Goal: Task Accomplishment & Management: Manage account settings

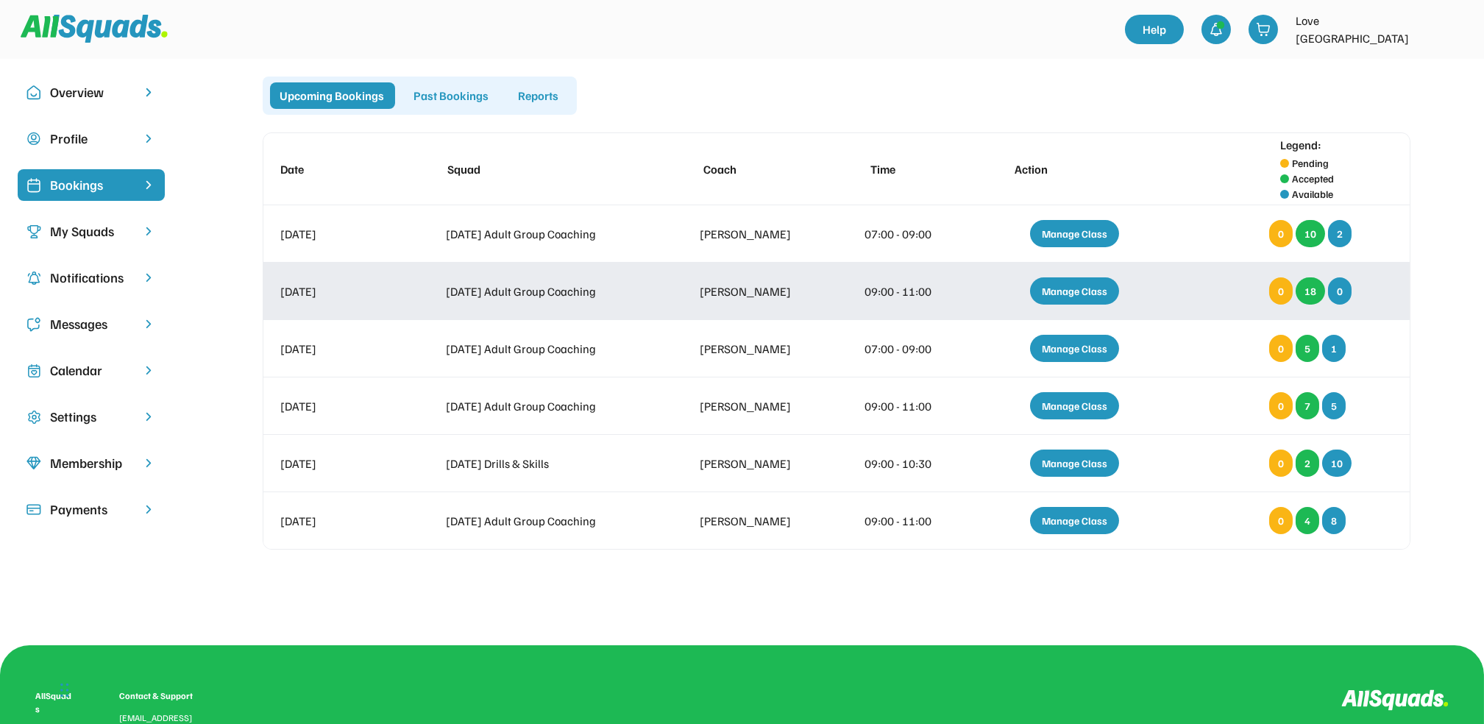
click at [1066, 293] on div "Manage Class" at bounding box center [1074, 290] width 89 height 27
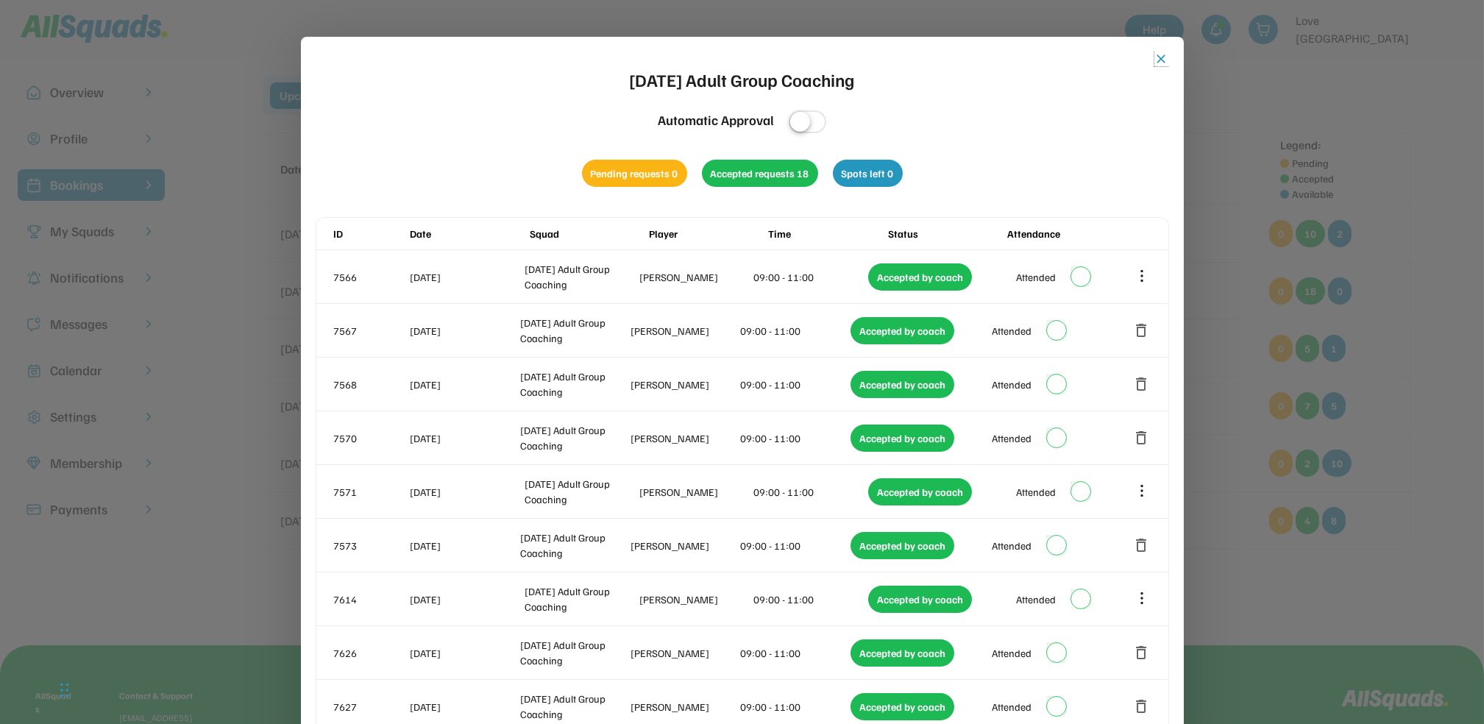
click at [1156, 59] on button "close" at bounding box center [1161, 58] width 15 height 15
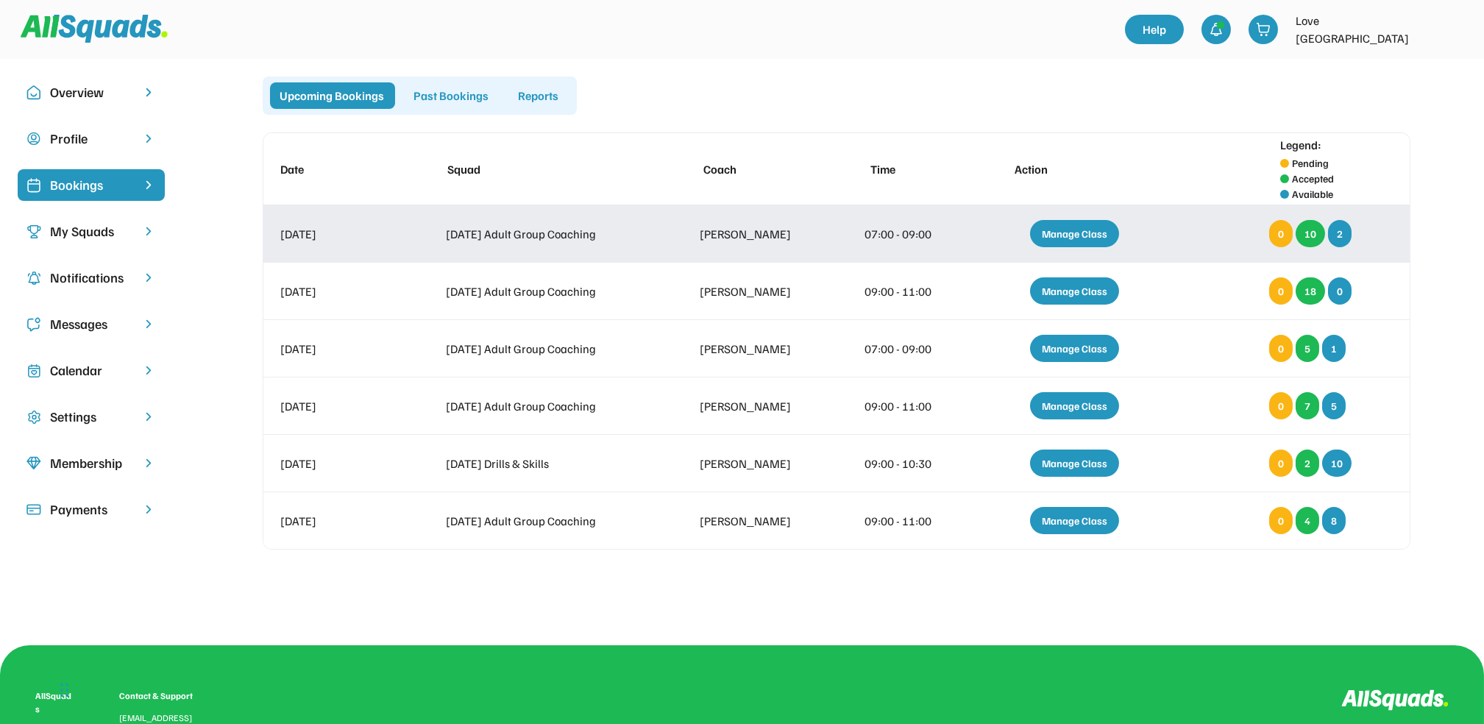
click at [1054, 223] on div "Manage Class" at bounding box center [1074, 233] width 89 height 27
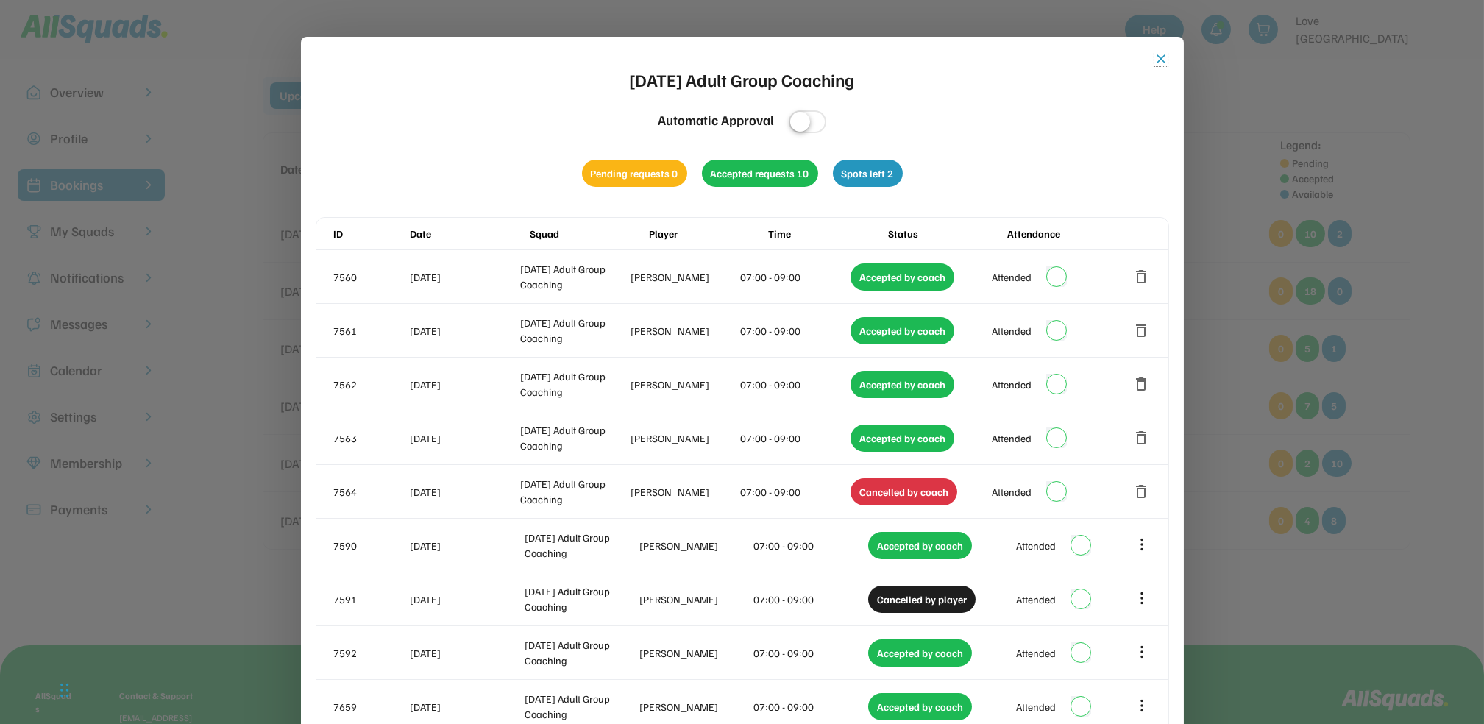
click at [1161, 56] on button "close" at bounding box center [1161, 58] width 15 height 15
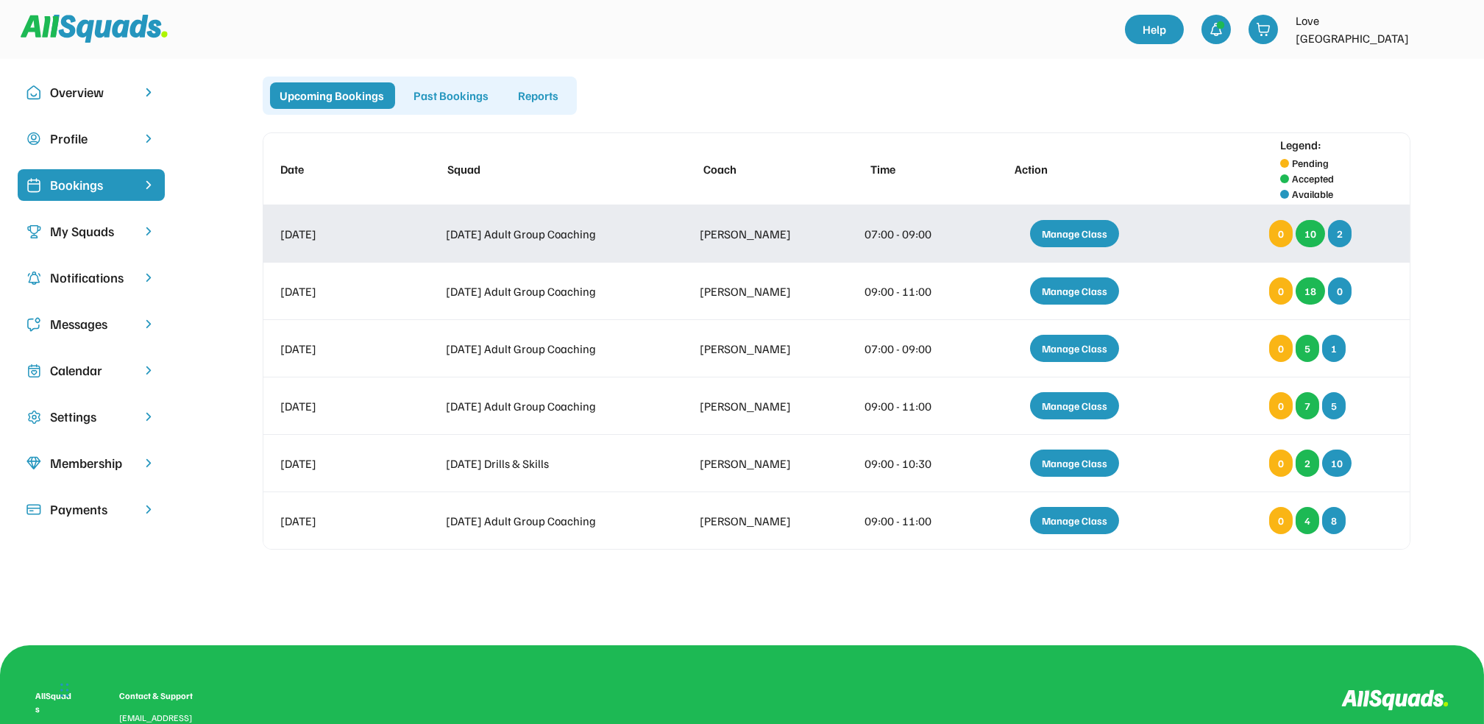
click at [1053, 232] on div "Manage Class" at bounding box center [1074, 233] width 89 height 27
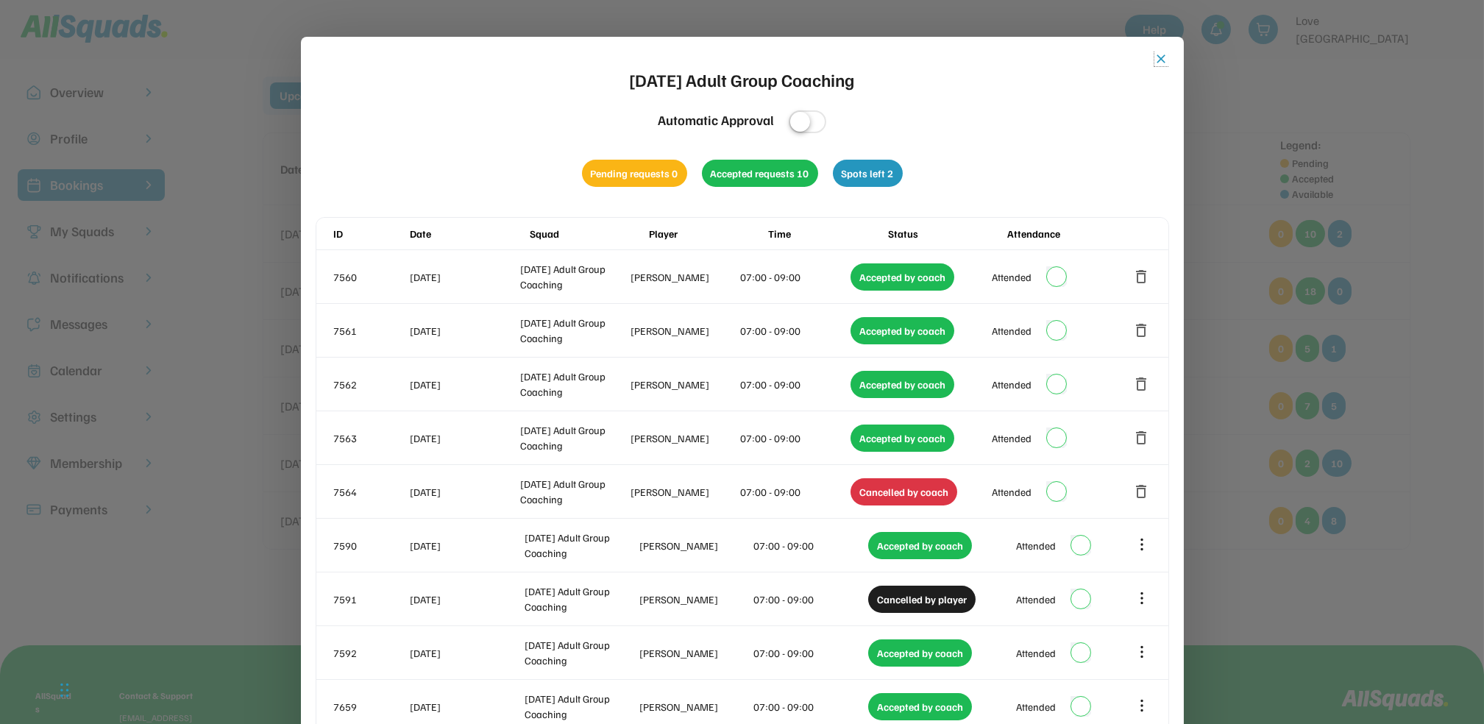
click at [1167, 63] on button "close" at bounding box center [1161, 58] width 15 height 15
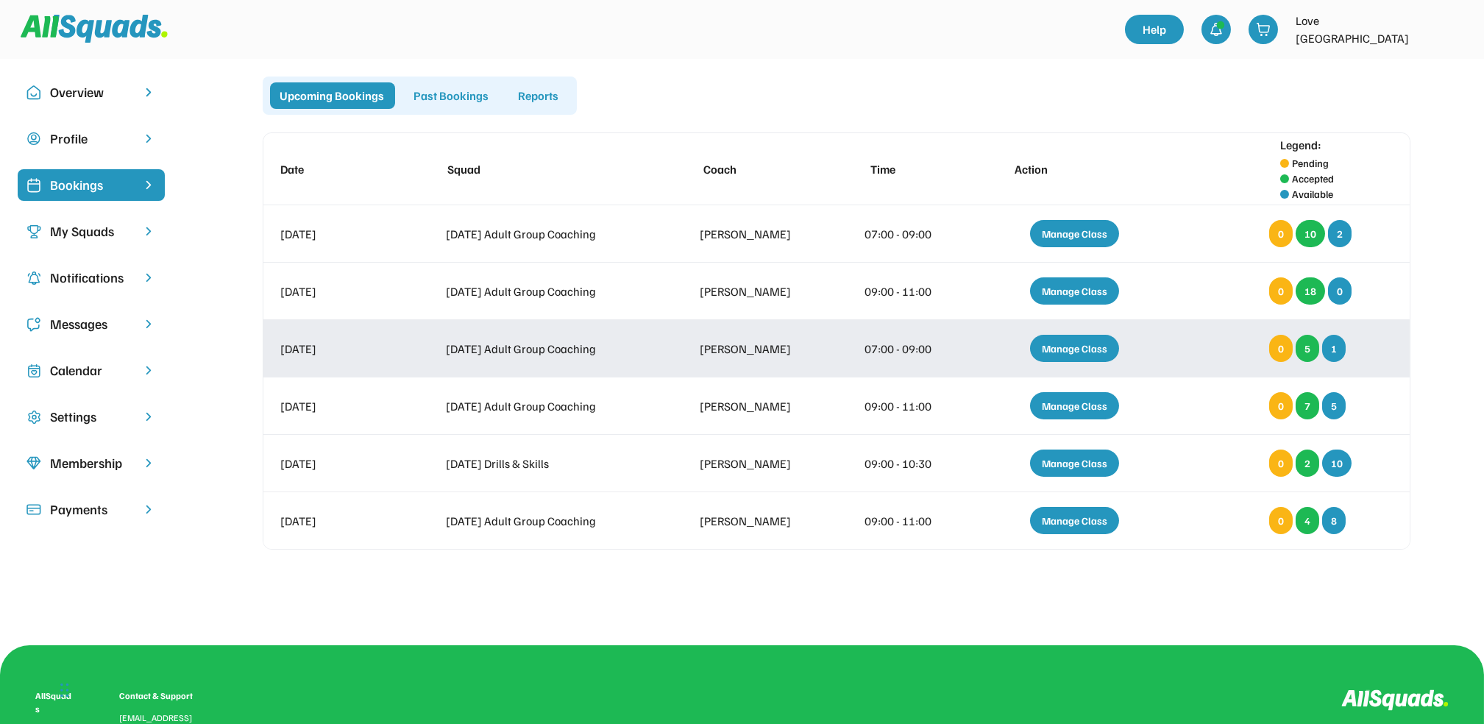
click at [1079, 357] on div "Manage Class" at bounding box center [1074, 348] width 89 height 27
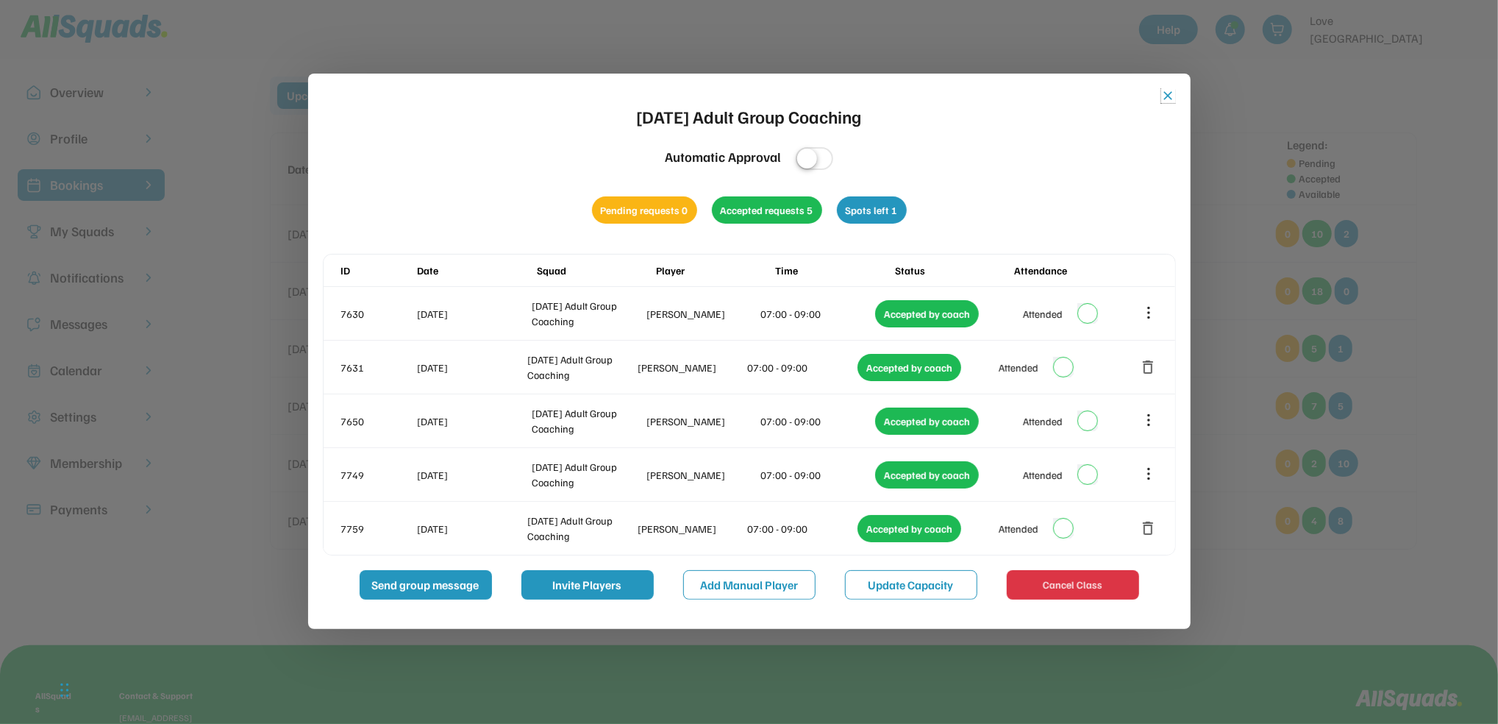
click at [1169, 99] on button "close" at bounding box center [1168, 95] width 15 height 15
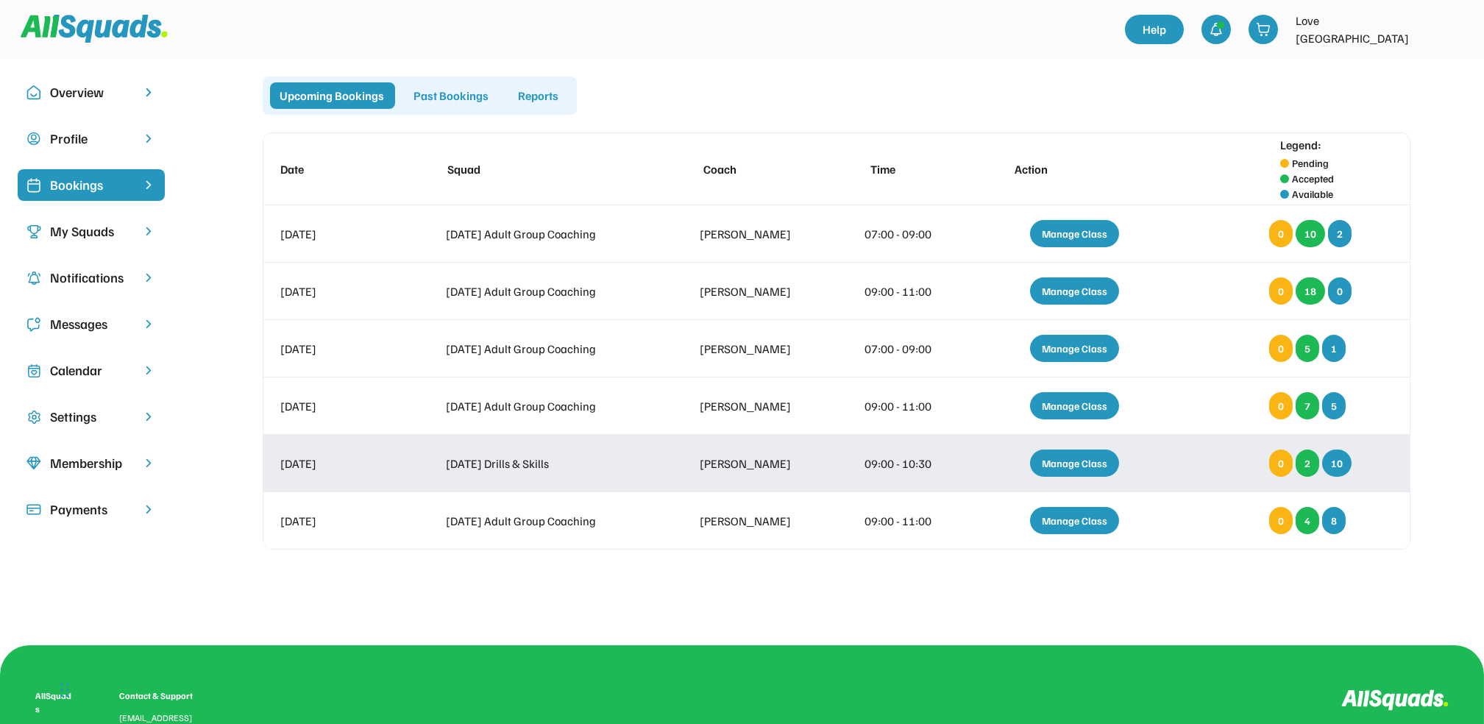
click at [1083, 460] on div "Manage Class" at bounding box center [1074, 462] width 89 height 27
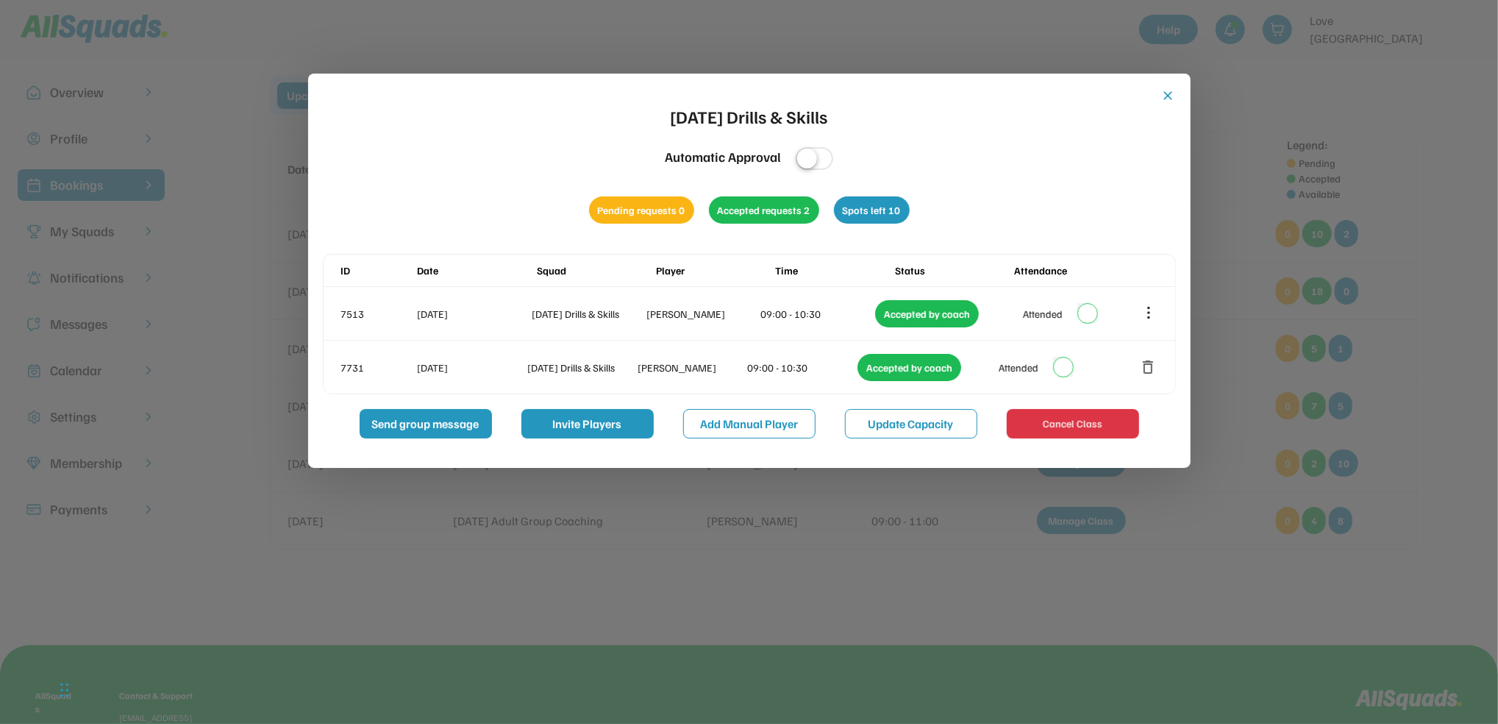
click at [1166, 95] on button "close" at bounding box center [1168, 95] width 15 height 15
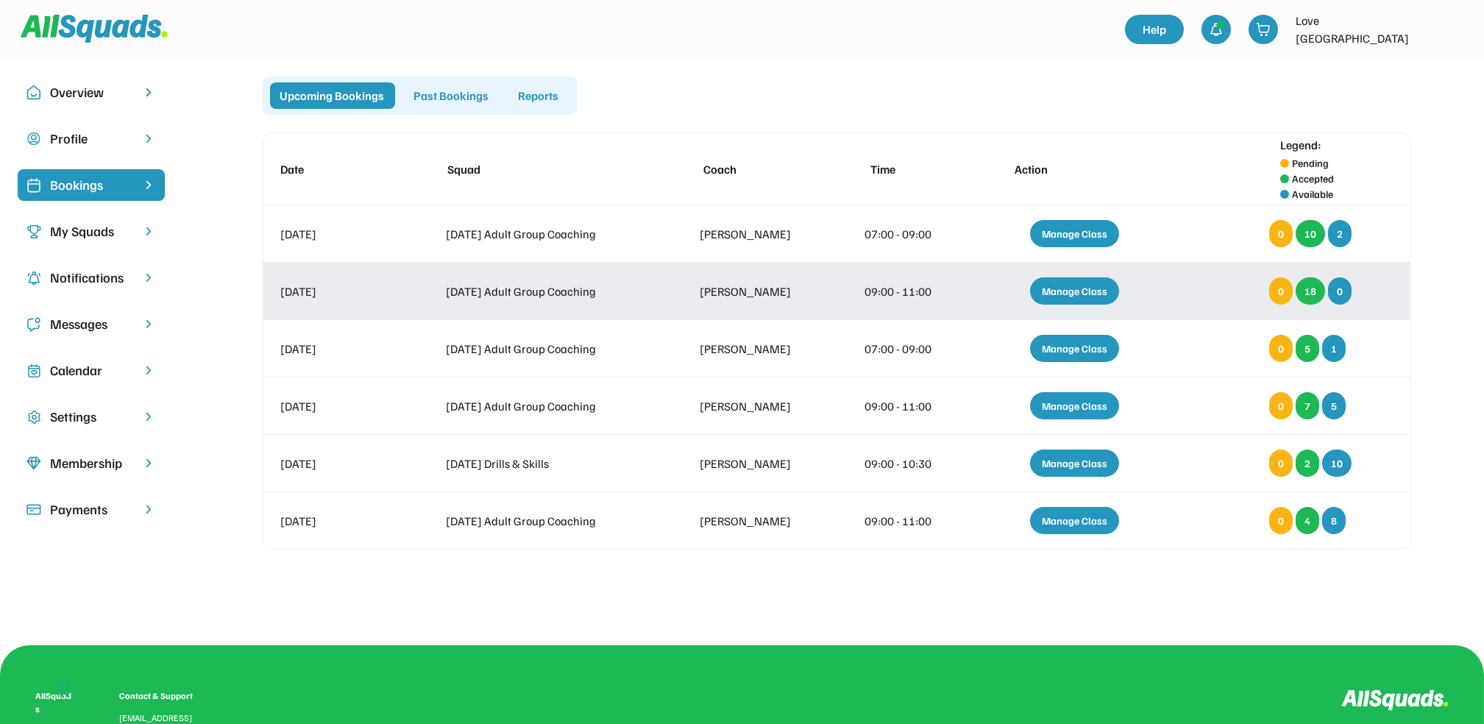
click at [1072, 291] on div "Manage Class" at bounding box center [1074, 290] width 89 height 27
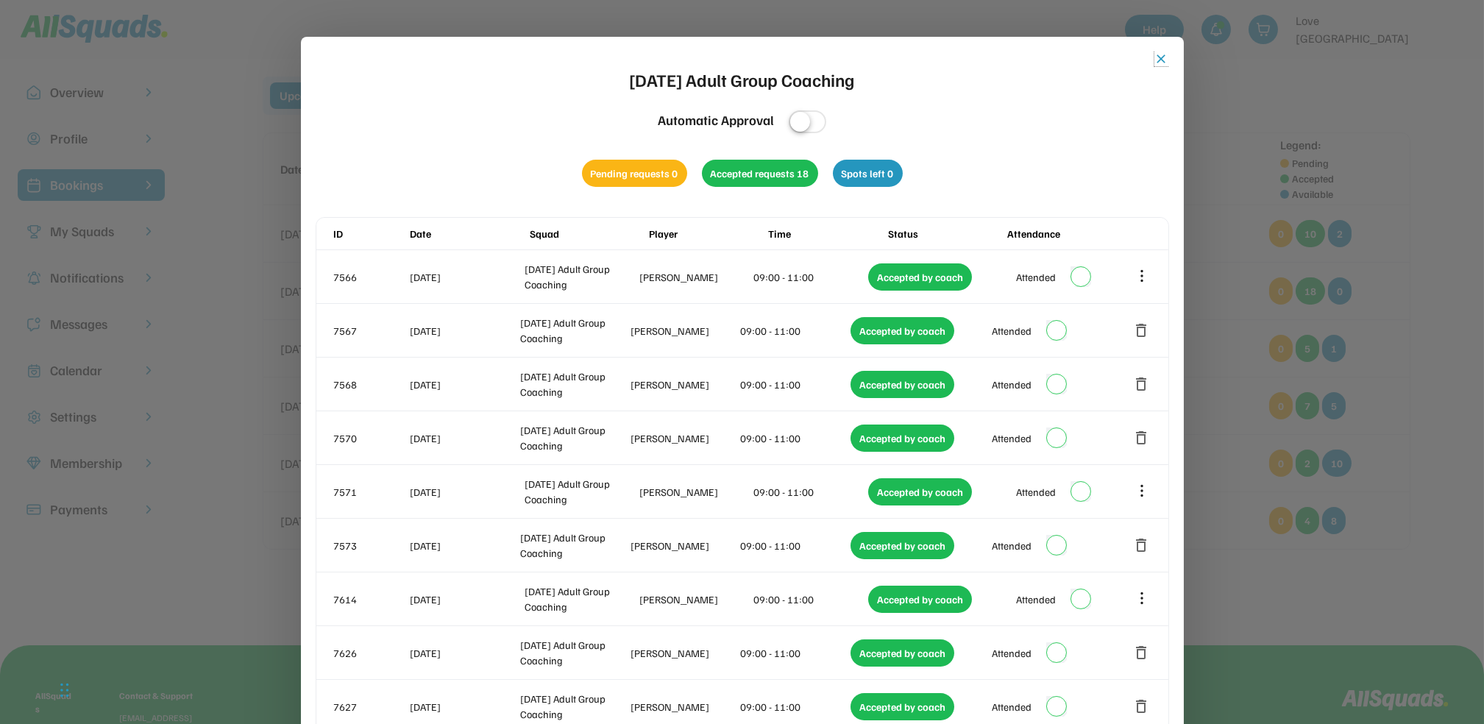
click at [1156, 65] on button "close" at bounding box center [1161, 58] width 15 height 15
